Goal: Information Seeking & Learning: Learn about a topic

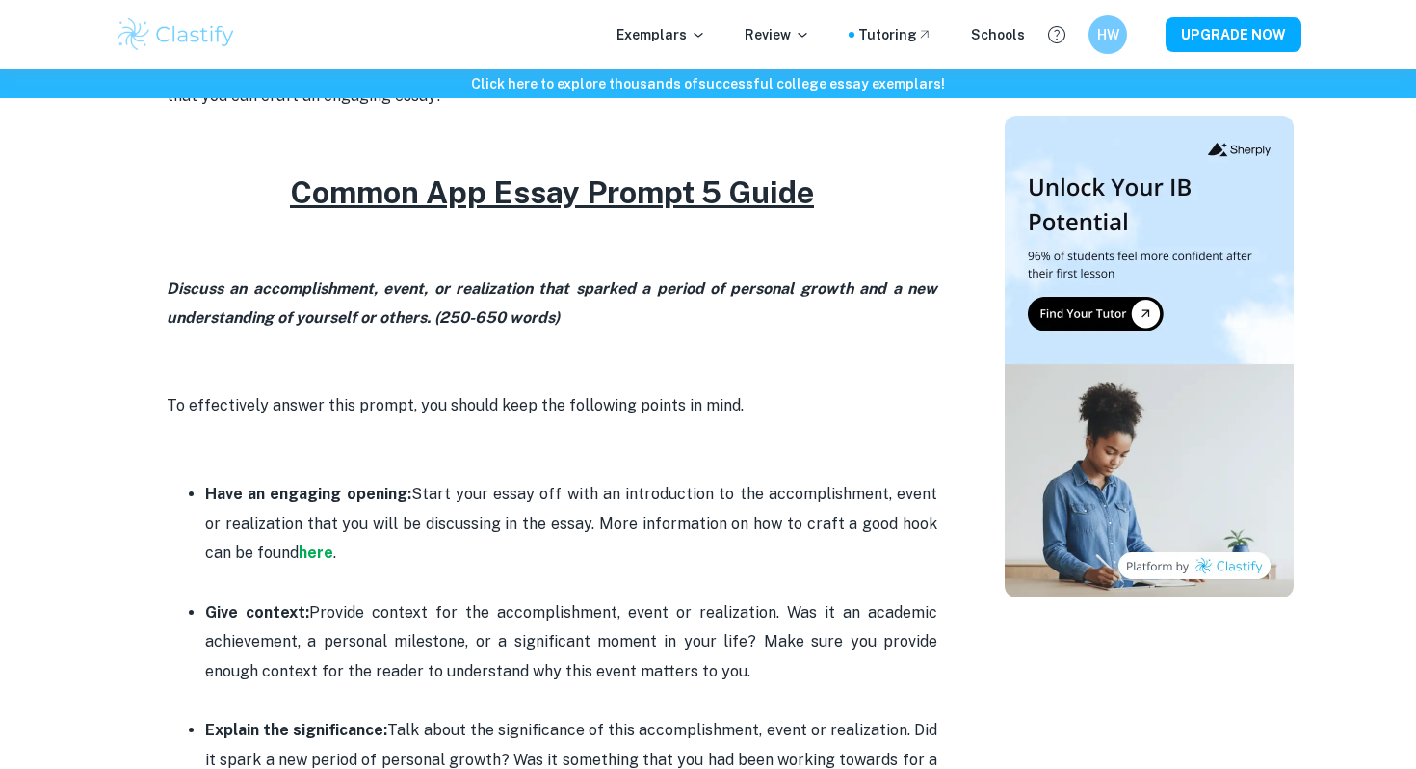
scroll to position [756, 0]
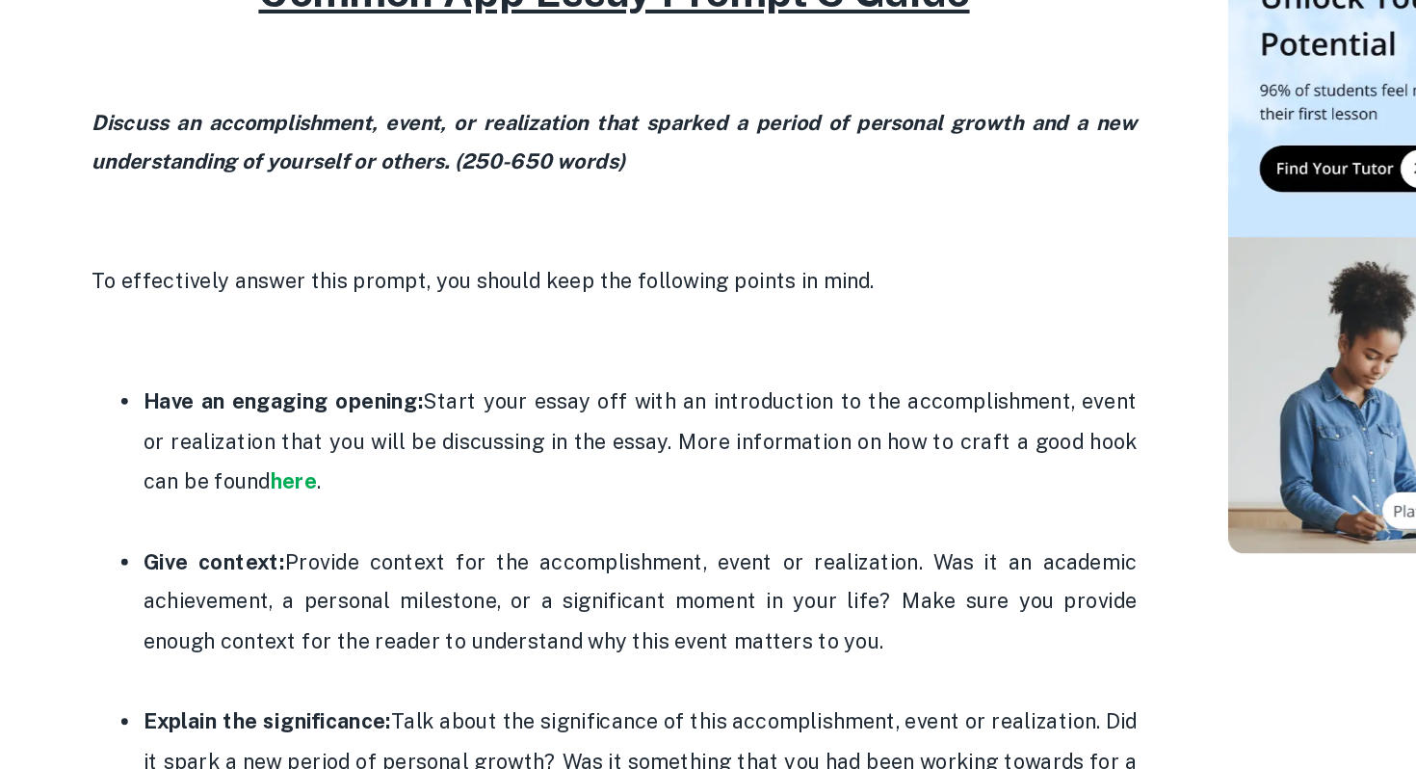
click at [379, 595] on p "Give context: Provide context for the accomplishment, event or realization. Was…" at bounding box center [571, 633] width 732 height 88
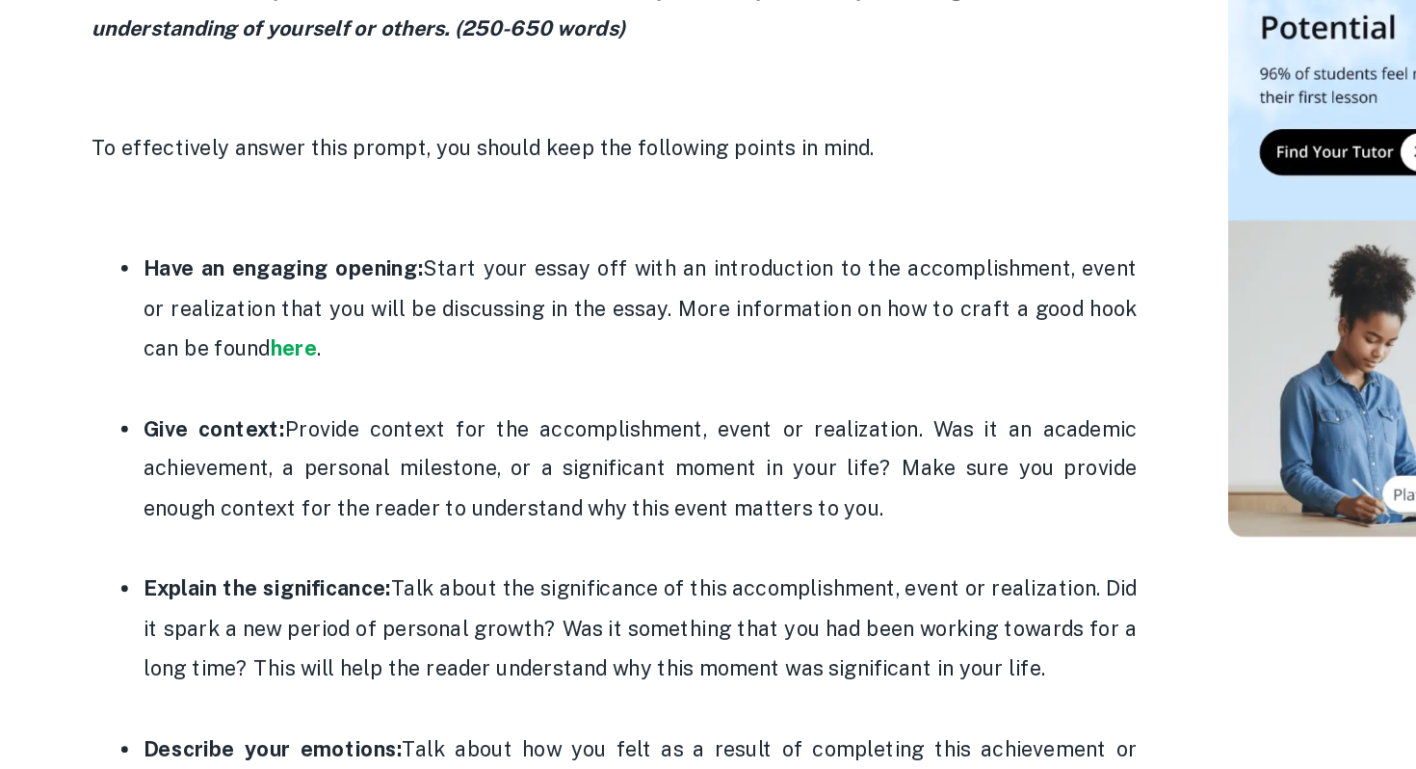
scroll to position [851, 0]
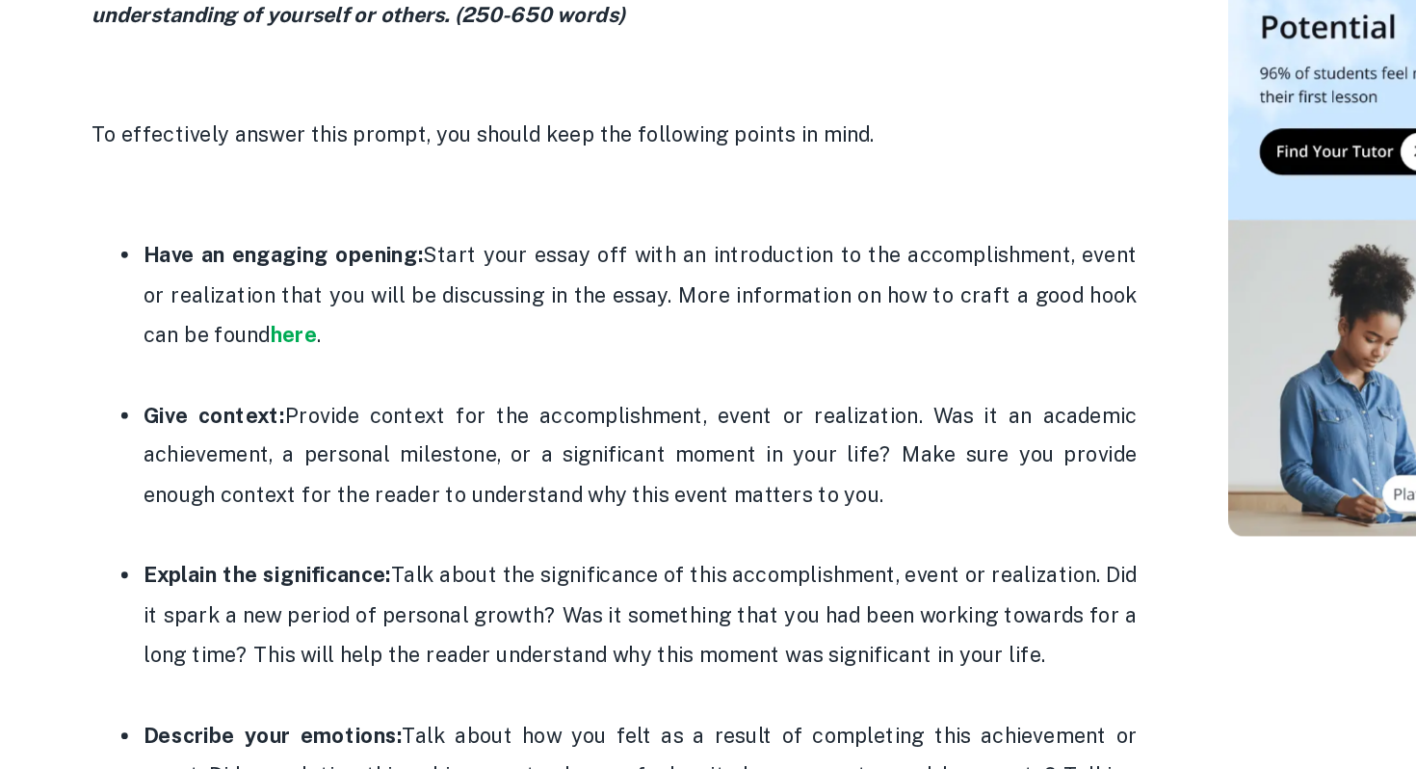
click at [359, 554] on p "Give context: Provide context for the accomplishment, event or realization. Was…" at bounding box center [571, 538] width 732 height 88
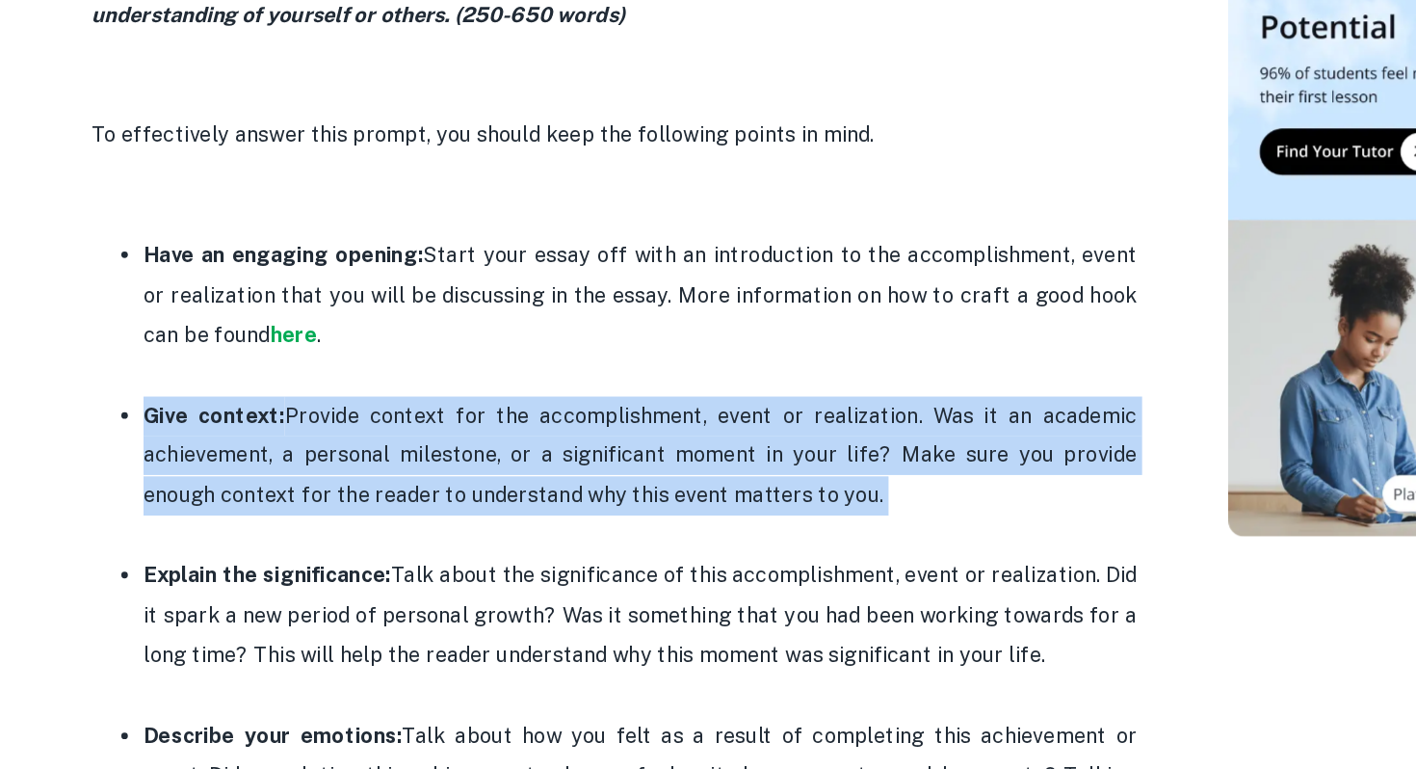
click at [359, 554] on p "Give context: Provide context for the accomplishment, event or realization. Was…" at bounding box center [571, 538] width 732 height 88
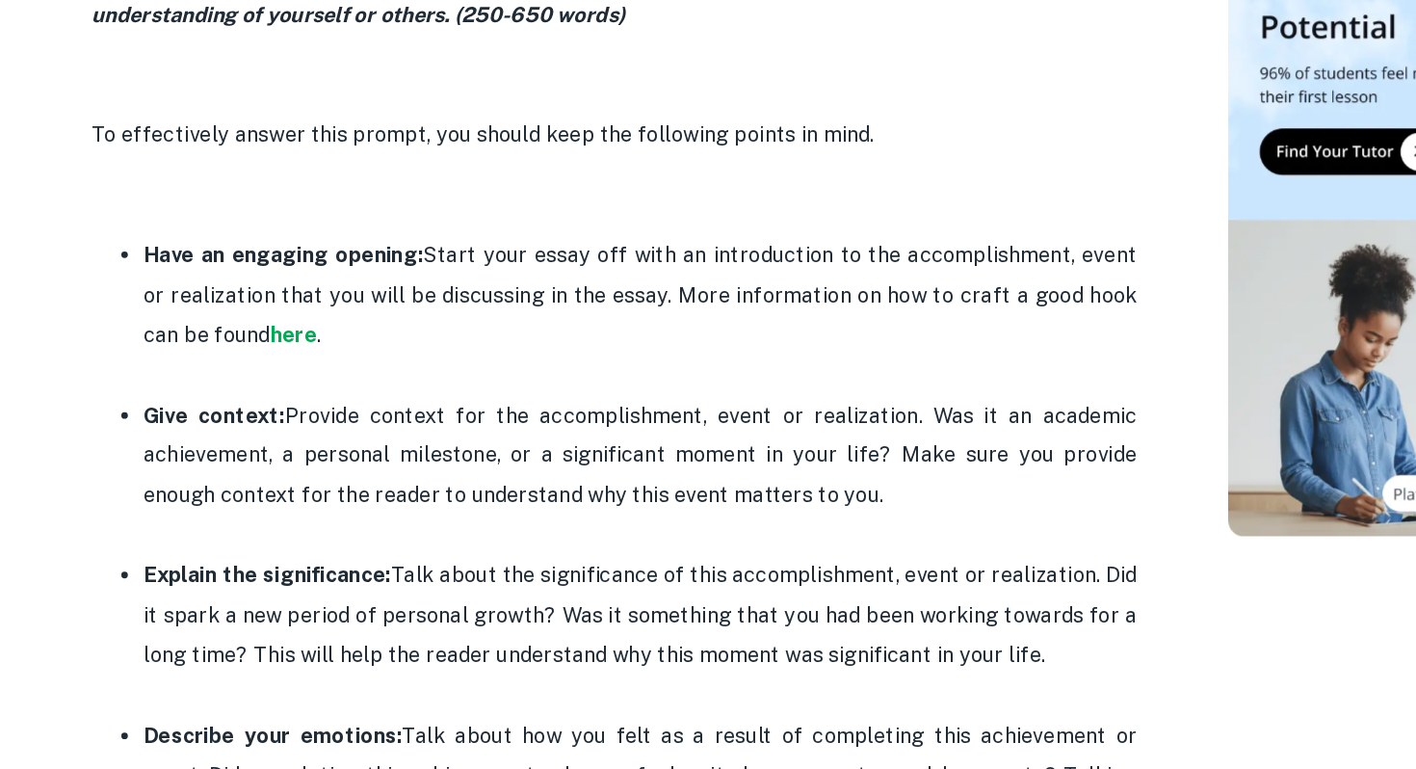
click at [359, 566] on p "Give context: Provide context for the accomplishment, event or realization. Was…" at bounding box center [571, 538] width 732 height 88
click at [359, 570] on p "Give context: Provide context for the accomplishment, event or realization. Was…" at bounding box center [571, 538] width 732 height 88
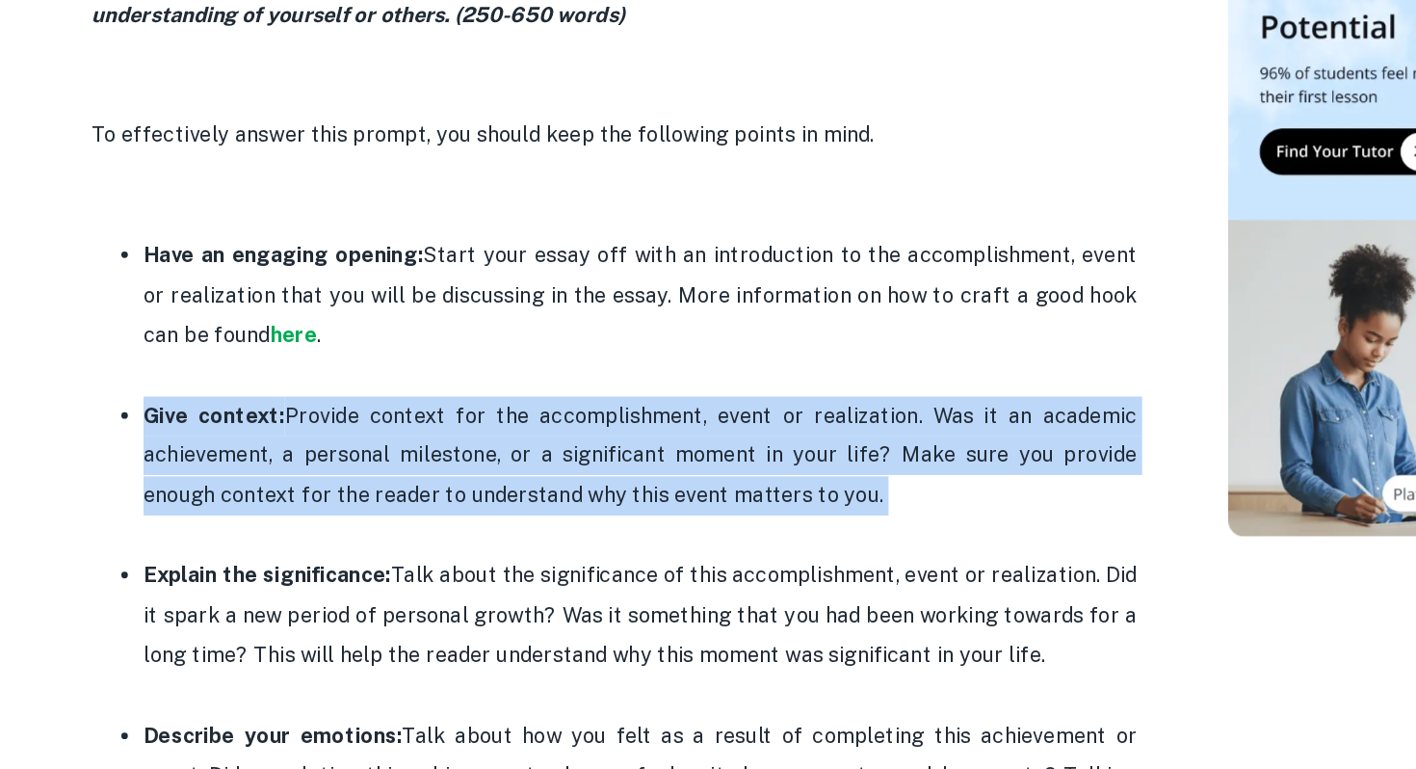
click at [359, 570] on p "Give context: Provide context for the accomplishment, event or realization. Was…" at bounding box center [571, 538] width 732 height 88
click at [425, 561] on p "Give context: Provide context for the accomplishment, event or realization. Was…" at bounding box center [571, 538] width 732 height 88
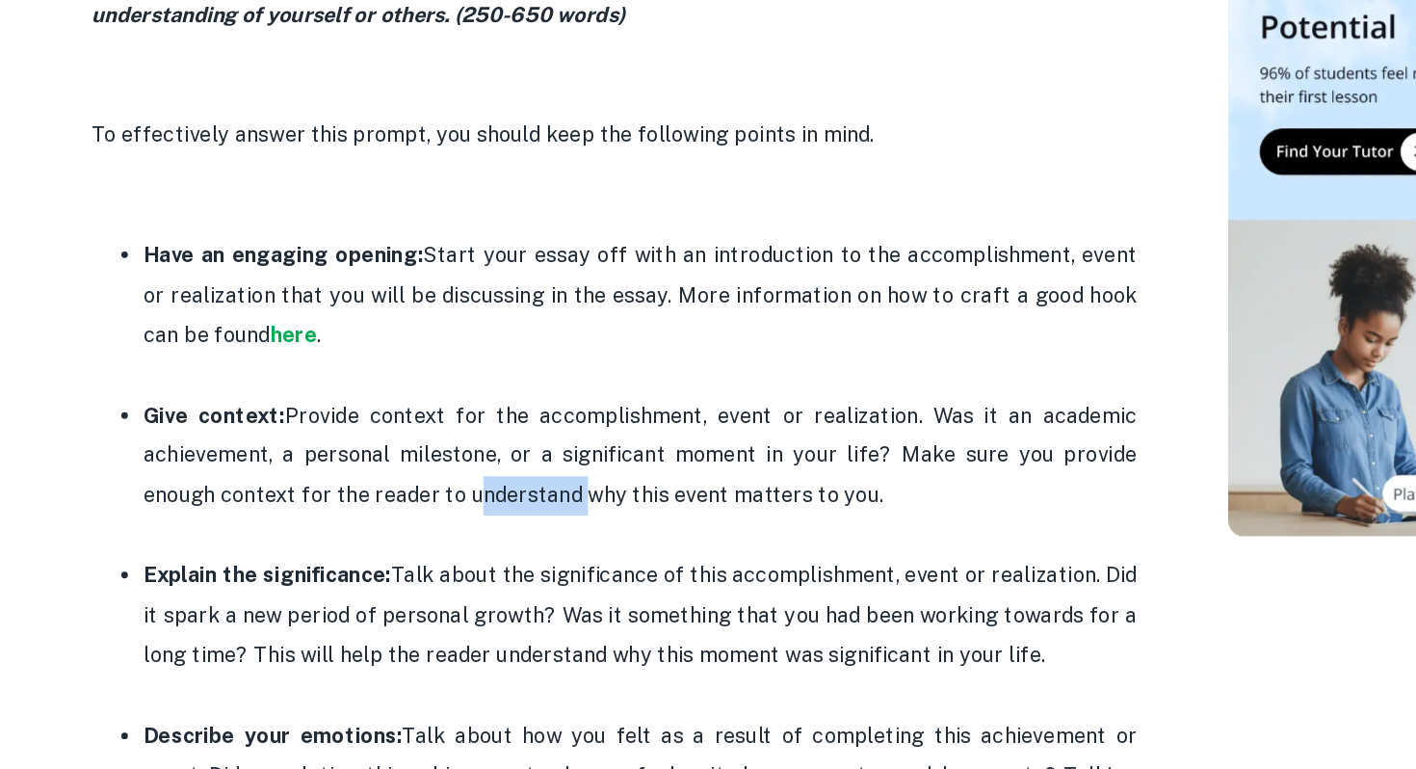
click at [425, 561] on p "Give context: Provide context for the accomplishment, event or realization. Was…" at bounding box center [571, 538] width 732 height 88
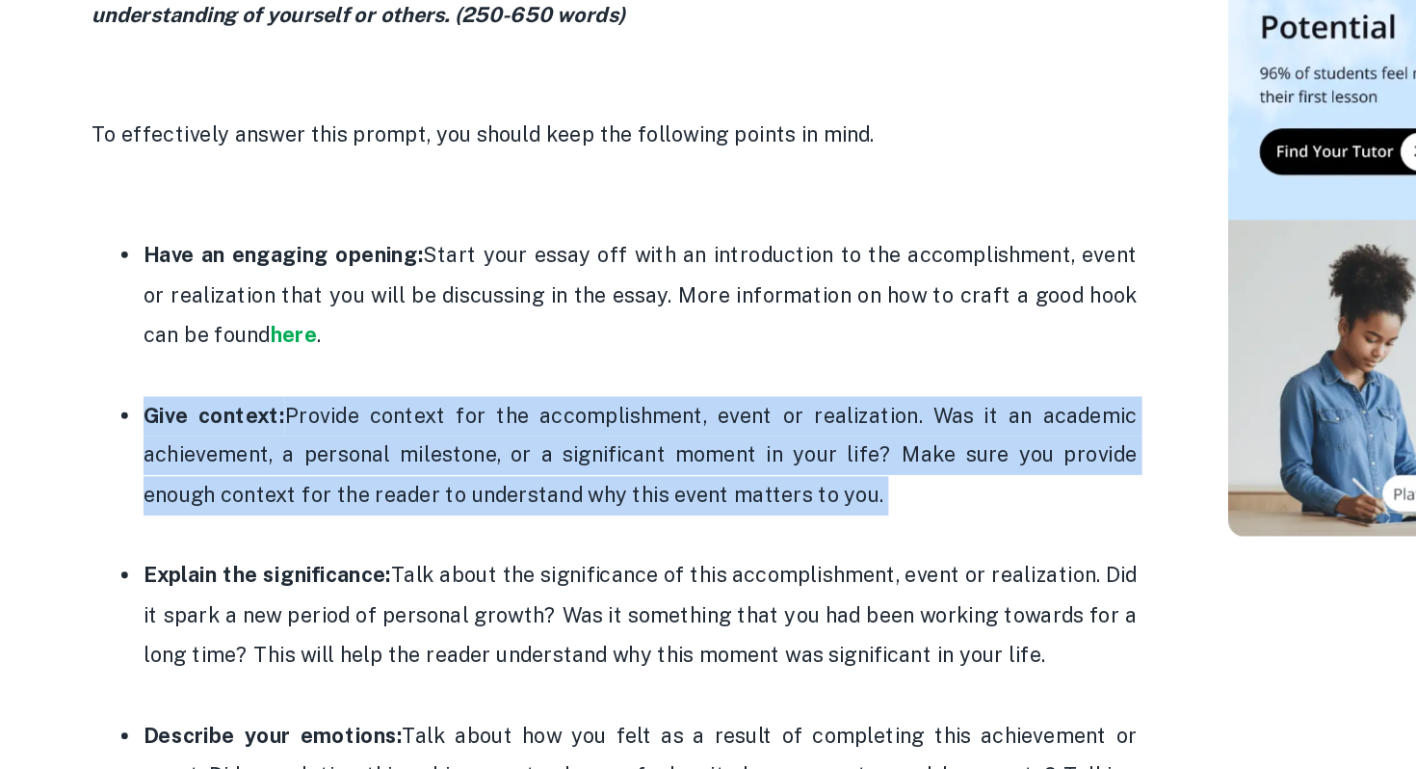
click at [425, 561] on p "Give context: Provide context for the accomplishment, event or realization. Was…" at bounding box center [571, 538] width 732 height 88
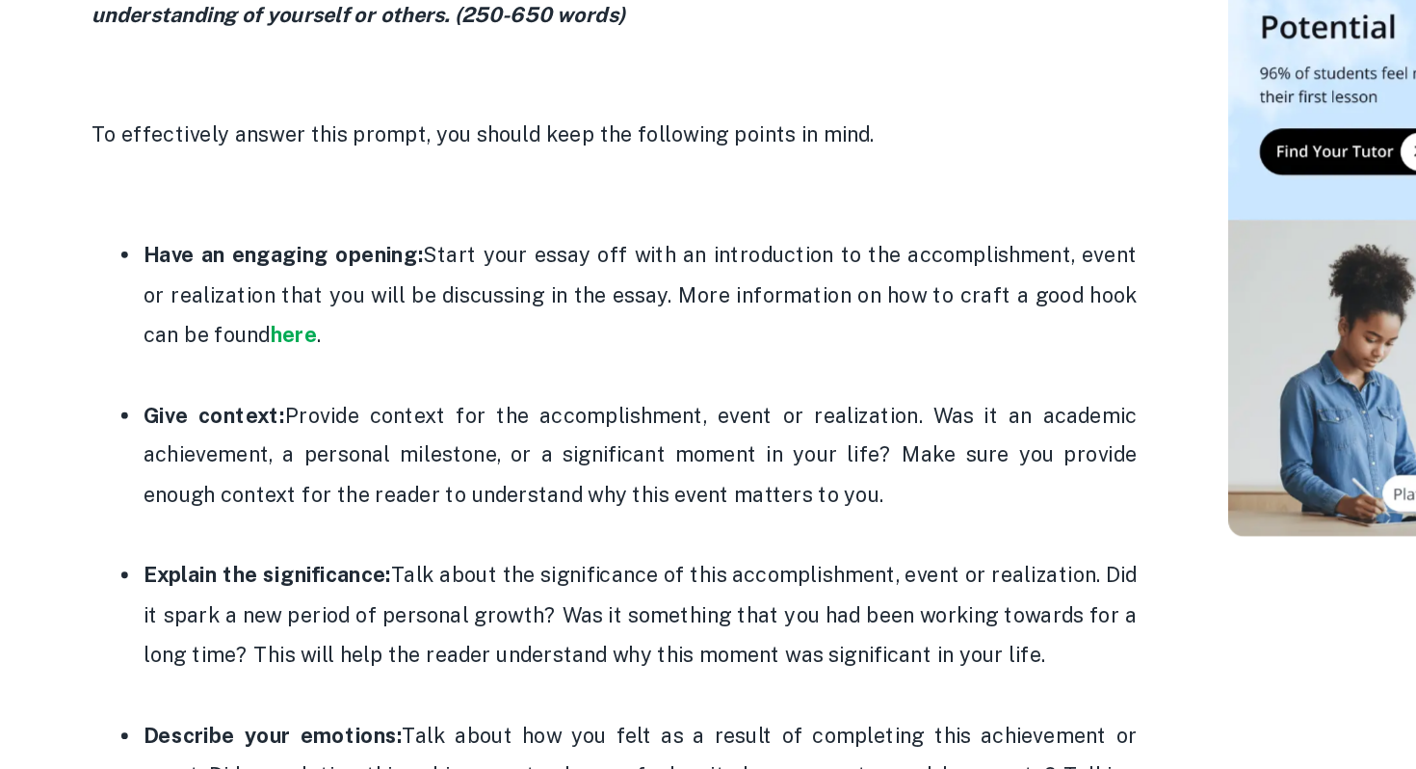
click at [444, 561] on p "Give context: Provide context for the accomplishment, event or realization. Was…" at bounding box center [571, 538] width 732 height 88
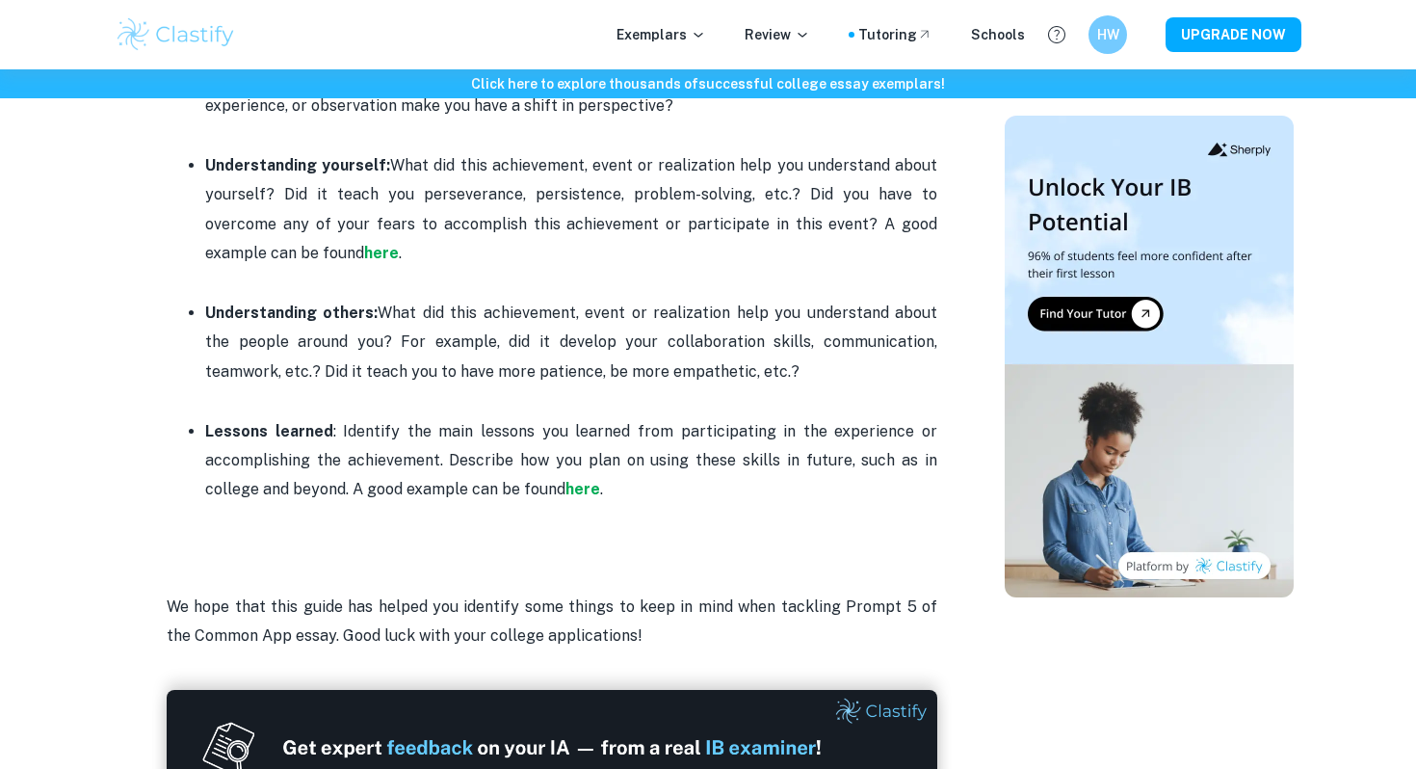
scroll to position [2261, 0]
